Goal: Information Seeking & Learning: Compare options

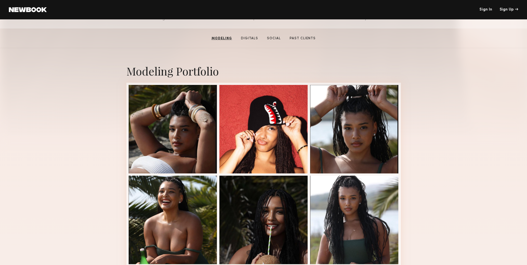
scroll to position [75, 0]
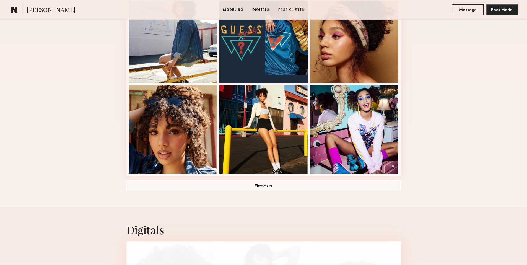
scroll to position [373, 0]
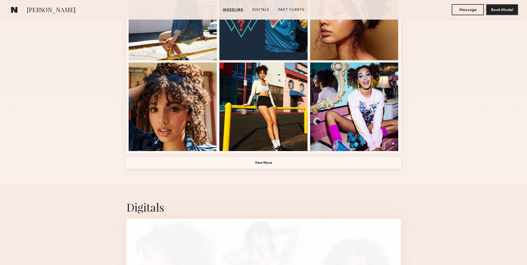
click at [248, 164] on button "View More" at bounding box center [263, 162] width 274 height 11
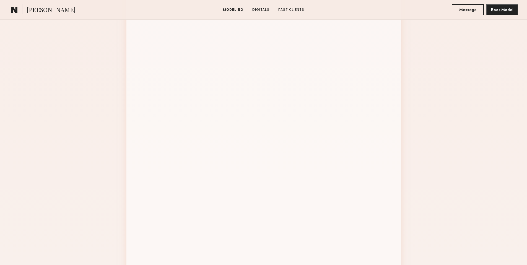
scroll to position [611, 0]
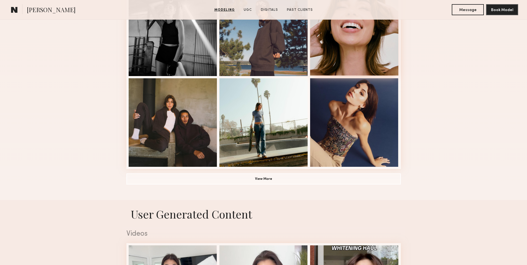
scroll to position [362, 0]
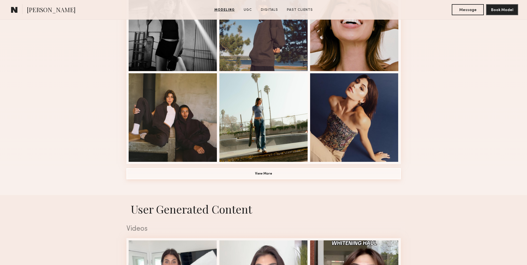
click at [276, 173] on button "View More" at bounding box center [263, 173] width 274 height 11
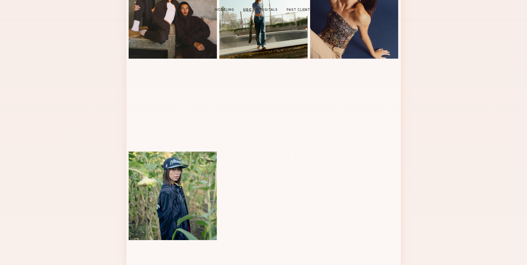
scroll to position [0, 0]
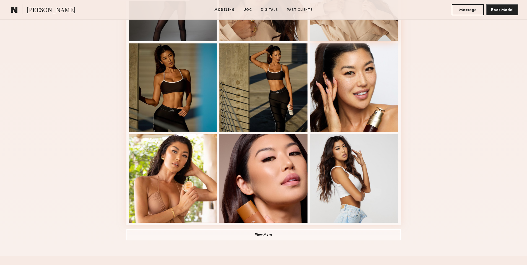
scroll to position [321, 0]
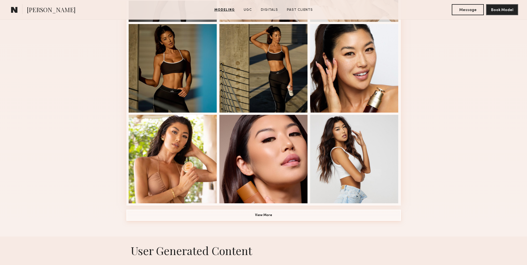
click at [262, 215] on button "View More" at bounding box center [263, 215] width 274 height 11
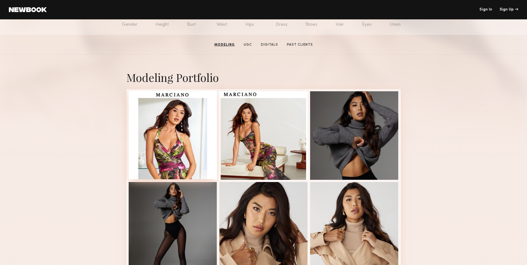
scroll to position [72, 0]
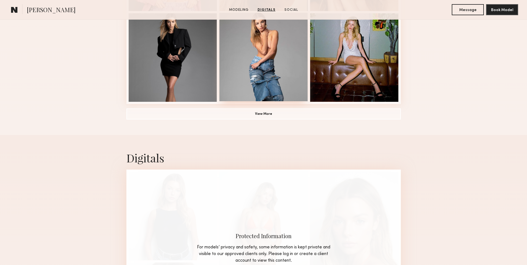
scroll to position [422, 0]
click at [262, 115] on button "View More" at bounding box center [263, 113] width 274 height 11
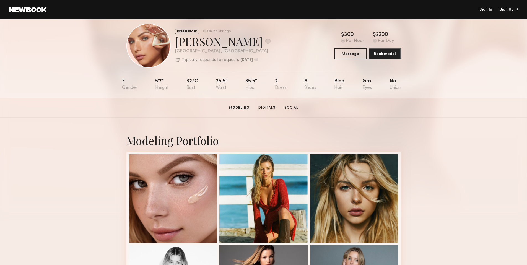
scroll to position [3, 0]
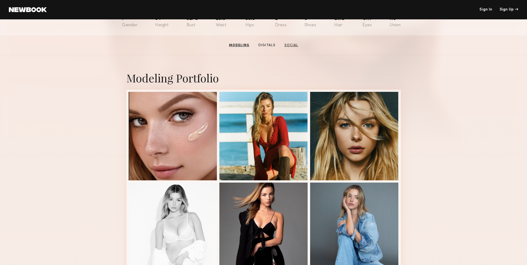
click at [292, 43] on link "Social" at bounding box center [291, 45] width 18 height 5
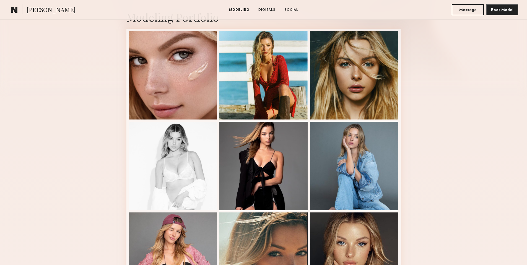
scroll to position [133, 0]
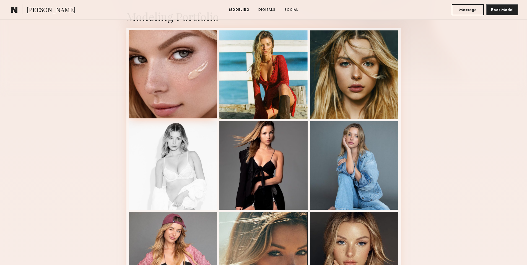
click at [172, 75] on div at bounding box center [173, 74] width 88 height 88
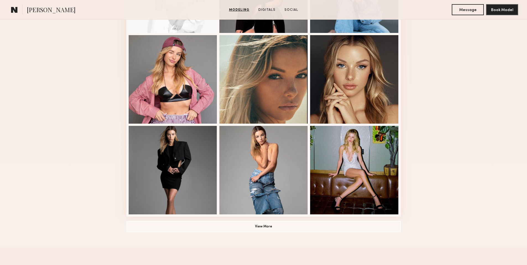
scroll to position [310, 0]
click at [362, 99] on div at bounding box center [354, 78] width 88 height 88
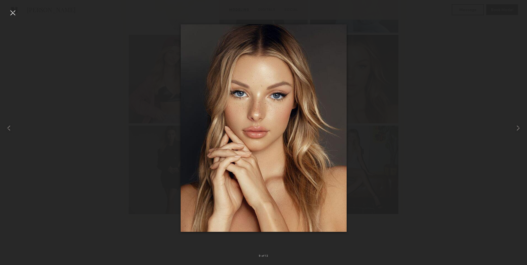
click at [11, 13] on div at bounding box center [12, 12] width 9 height 9
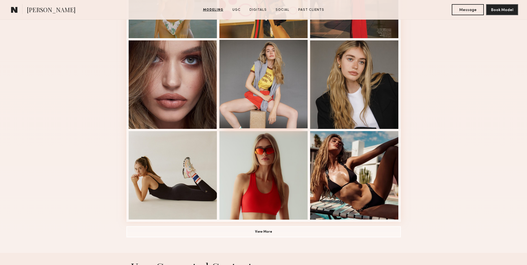
scroll to position [303, 0]
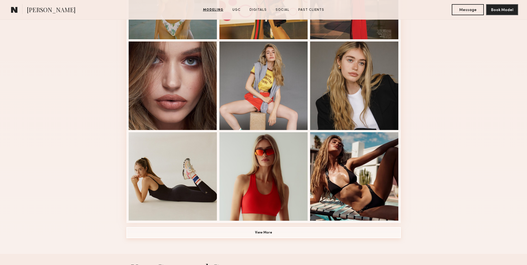
click at [276, 234] on button "View More" at bounding box center [263, 232] width 274 height 11
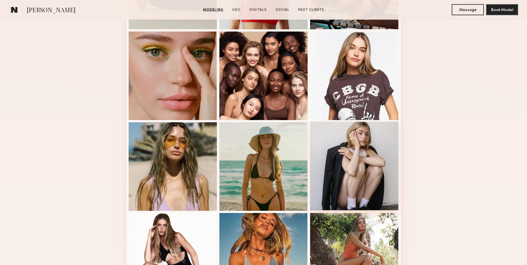
scroll to position [500, 0]
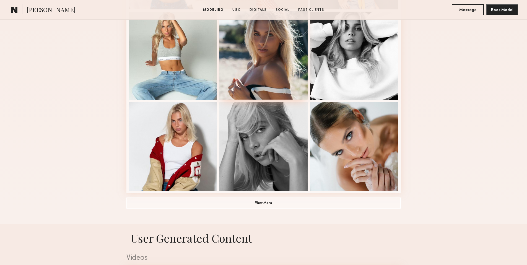
scroll to position [335, 0]
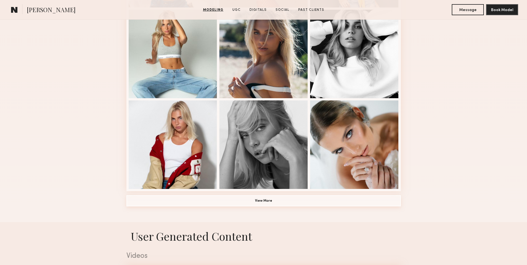
click at [242, 203] on button "View More" at bounding box center [263, 200] width 274 height 11
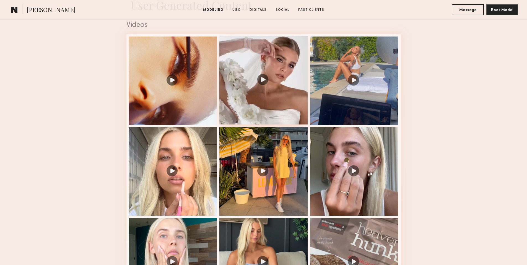
scroll to position [914, 0]
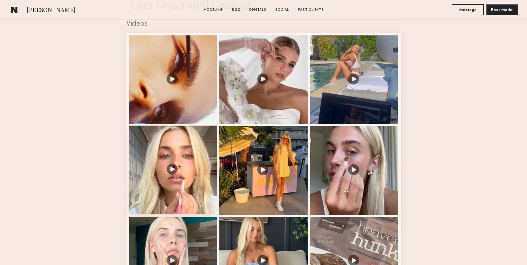
click at [172, 173] on div at bounding box center [173, 169] width 88 height 88
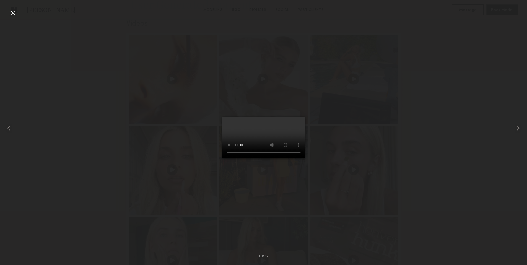
click at [12, 12] on div at bounding box center [12, 12] width 9 height 9
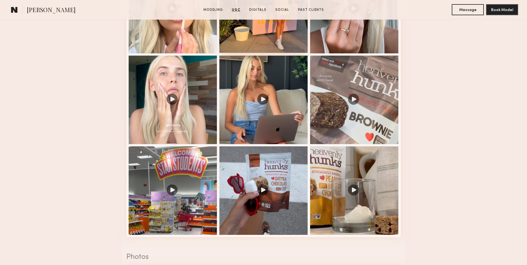
scroll to position [1078, 0]
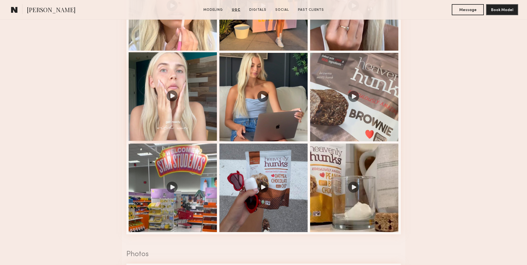
click at [168, 102] on div at bounding box center [173, 96] width 88 height 88
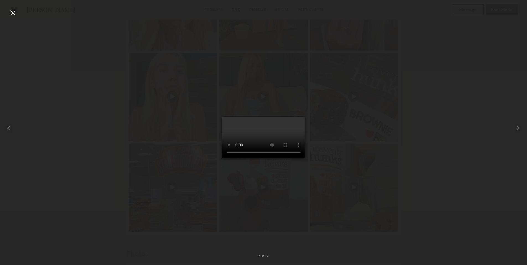
click at [14, 14] on div at bounding box center [12, 12] width 9 height 9
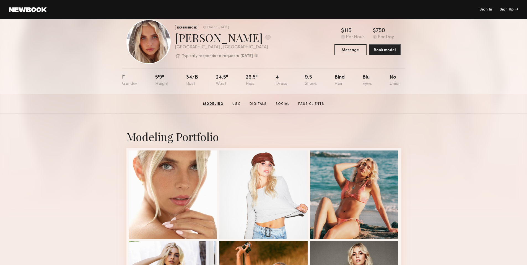
scroll to position [0, 0]
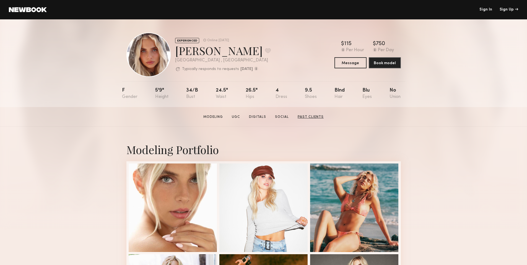
click at [316, 115] on link "Past Clients" at bounding box center [310, 116] width 30 height 5
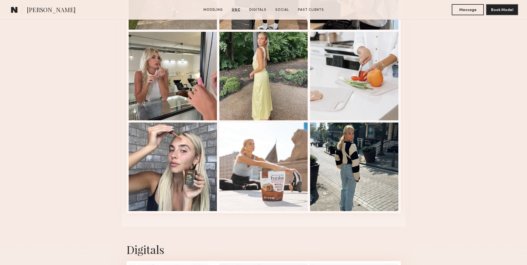
scroll to position [1503, 0]
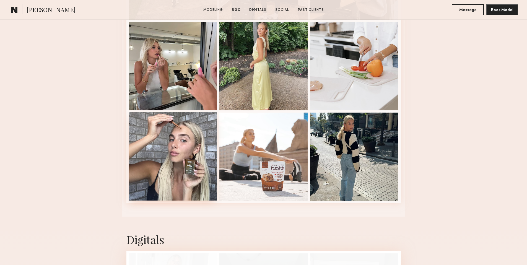
click at [178, 147] on div at bounding box center [173, 156] width 88 height 88
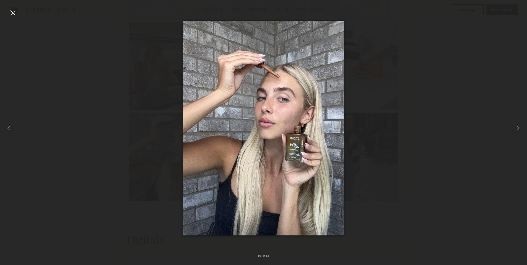
click at [12, 10] on div at bounding box center [12, 12] width 9 height 9
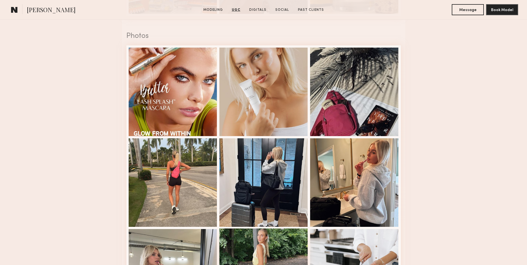
scroll to position [1230, 0]
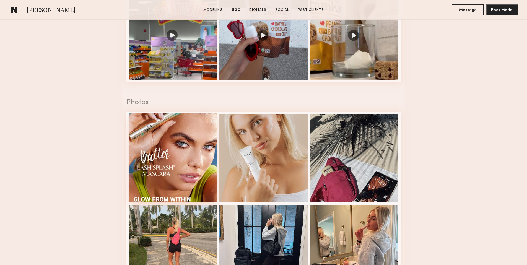
click at [202, 155] on div at bounding box center [173, 157] width 88 height 88
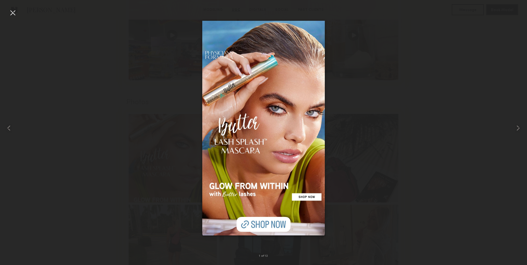
click at [14, 16] on div at bounding box center [12, 12] width 9 height 9
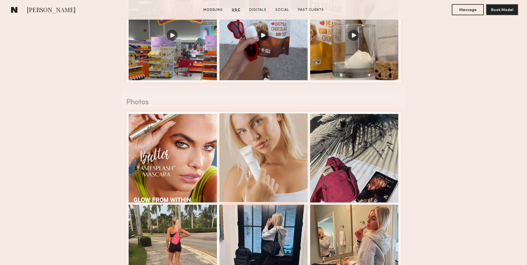
click at [250, 145] on div at bounding box center [263, 157] width 88 height 88
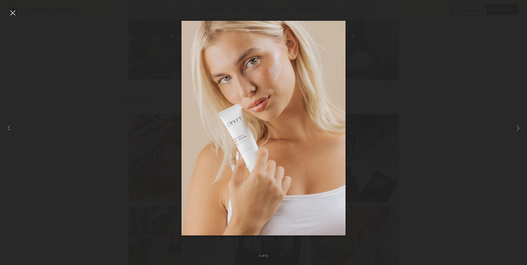
click at [14, 12] on div at bounding box center [12, 12] width 9 height 9
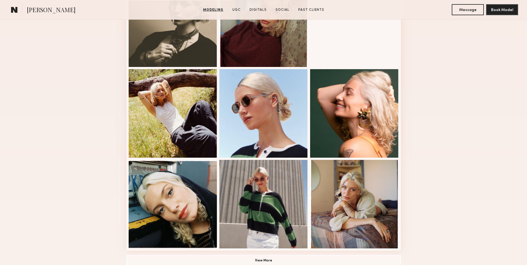
scroll to position [277, 0]
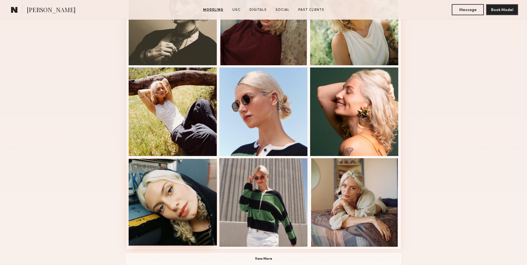
click at [172, 193] on div at bounding box center [173, 202] width 88 height 88
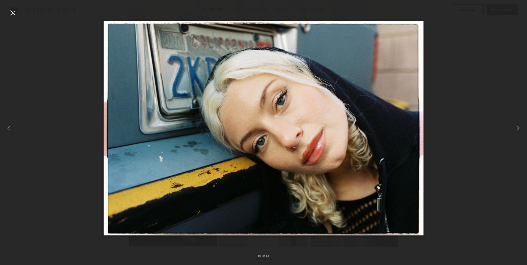
click at [11, 12] on div at bounding box center [12, 12] width 9 height 9
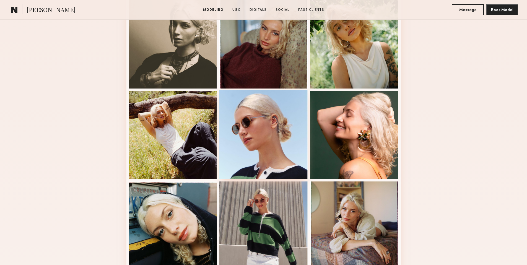
scroll to position [254, 0]
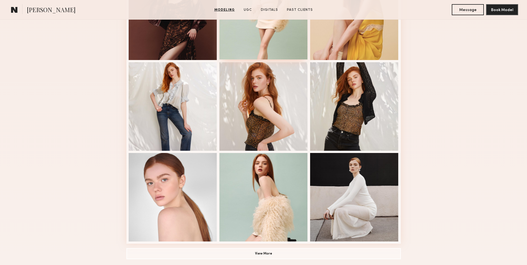
scroll to position [284, 0]
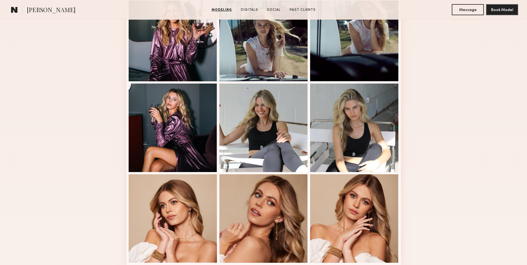
scroll to position [330, 0]
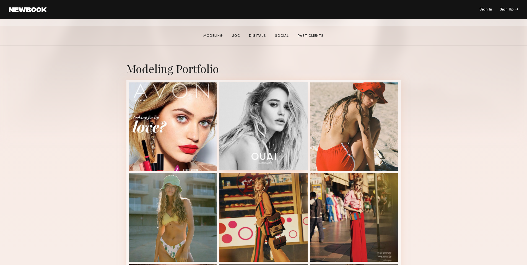
scroll to position [82, 0]
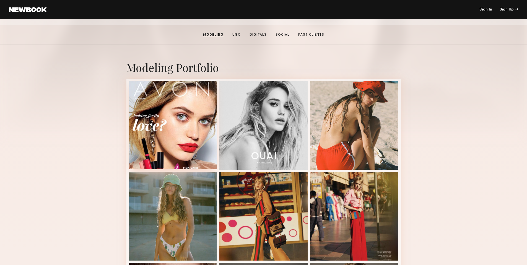
click at [200, 129] on div at bounding box center [173, 125] width 88 height 88
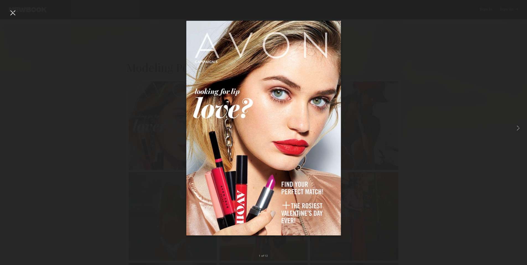
click at [11, 12] on div at bounding box center [12, 12] width 9 height 9
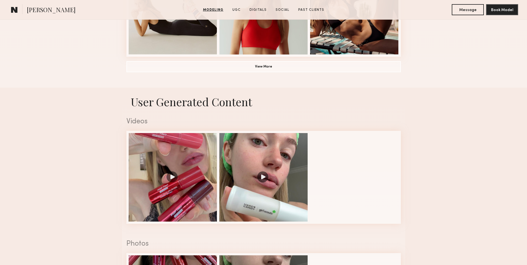
scroll to position [471, 0]
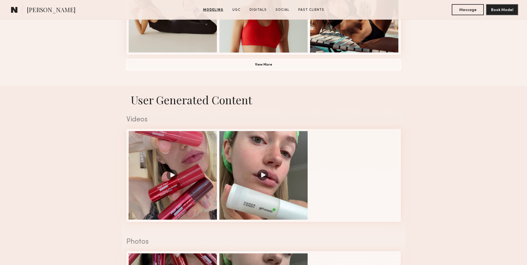
click at [225, 169] on div at bounding box center [263, 175] width 88 height 88
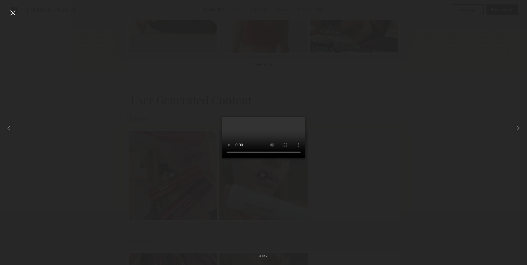
click at [13, 14] on div at bounding box center [12, 12] width 9 height 9
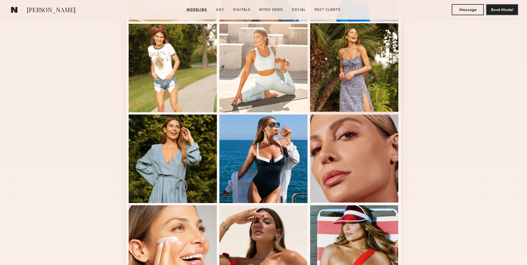
scroll to position [231, 0]
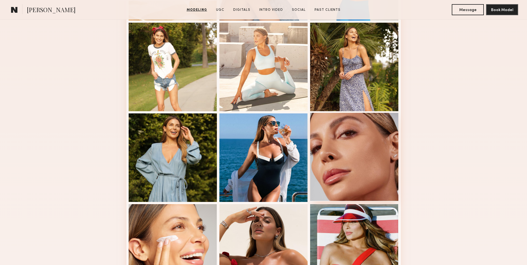
click at [358, 144] on div at bounding box center [354, 157] width 88 height 88
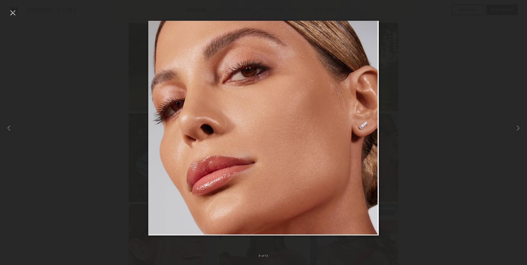
click at [11, 13] on div at bounding box center [12, 12] width 9 height 9
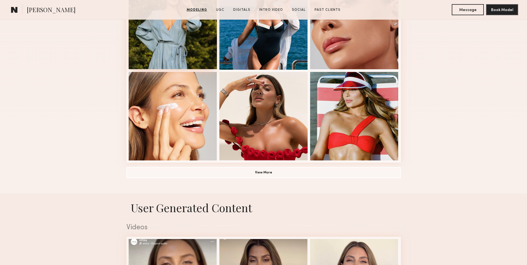
scroll to position [365, 0]
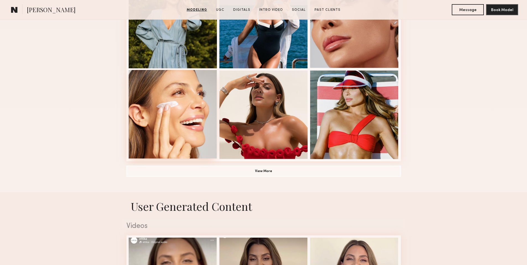
click at [180, 126] on div at bounding box center [173, 114] width 88 height 88
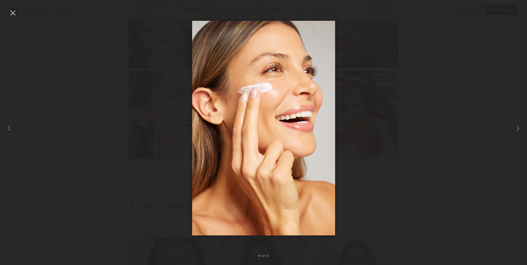
click at [14, 13] on div at bounding box center [12, 12] width 9 height 9
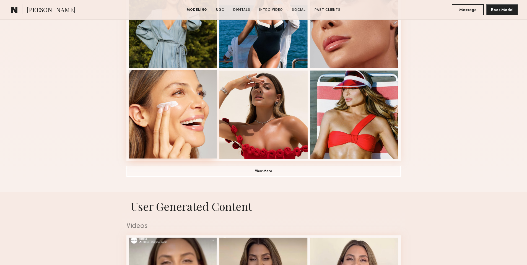
click at [186, 110] on div at bounding box center [173, 114] width 88 height 88
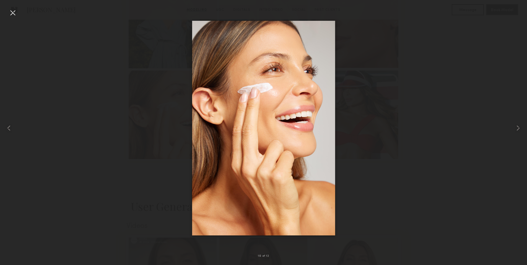
click at [12, 15] on div at bounding box center [12, 12] width 9 height 9
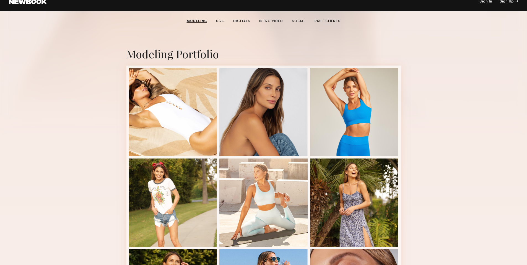
scroll to position [0, 0]
